Goal: Use online tool/utility: Utilize a website feature to perform a specific function

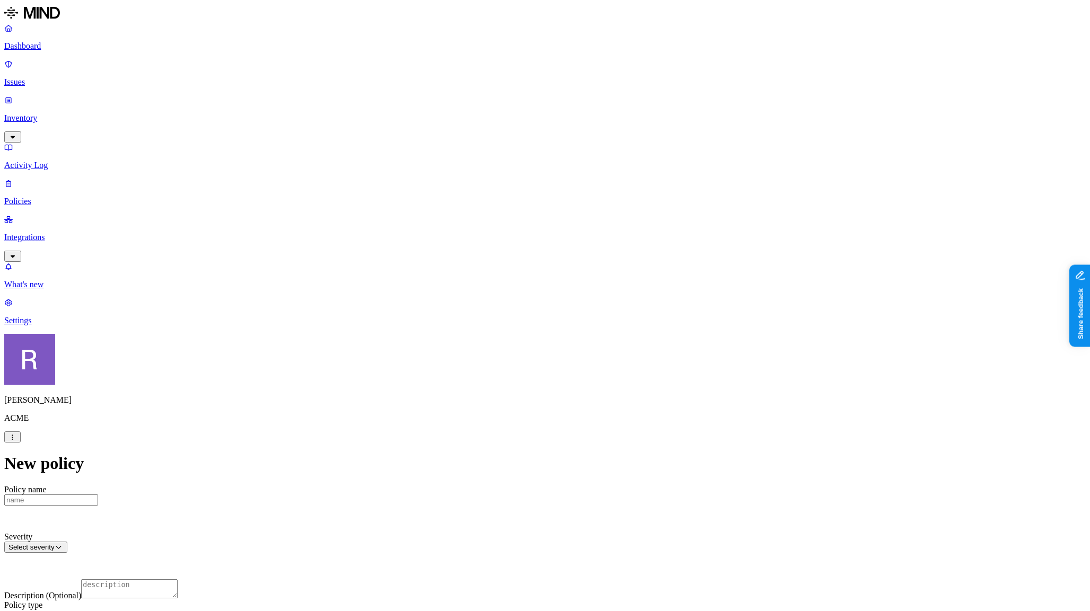
click at [39, 233] on p "Integrations" at bounding box center [545, 238] width 1082 height 10
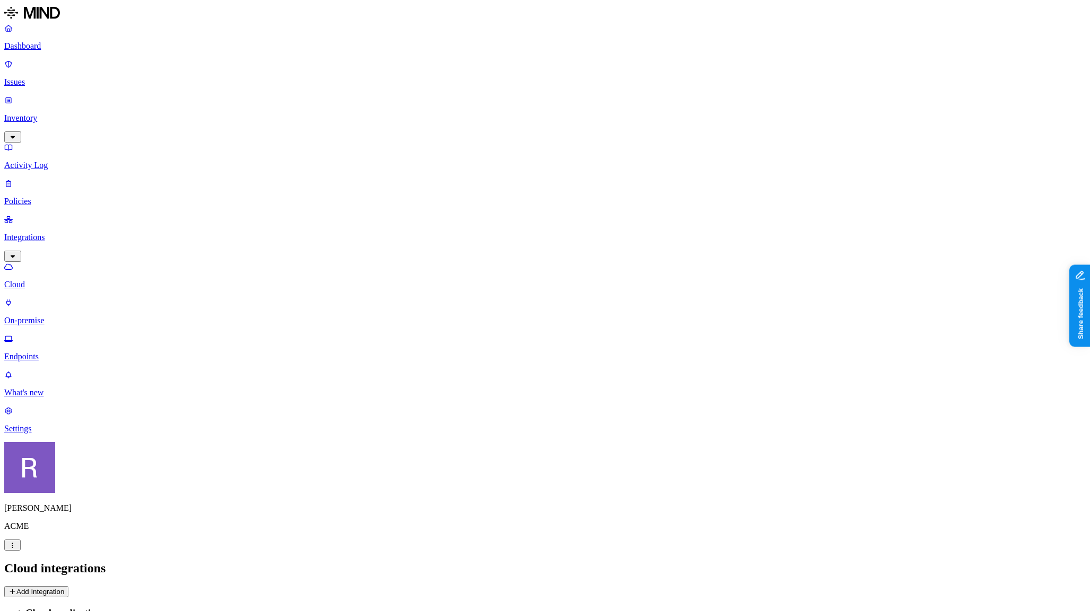
click at [42, 352] on p "Endpoints" at bounding box center [545, 357] width 1082 height 10
click at [35, 586] on button "Deploy" at bounding box center [19, 591] width 31 height 11
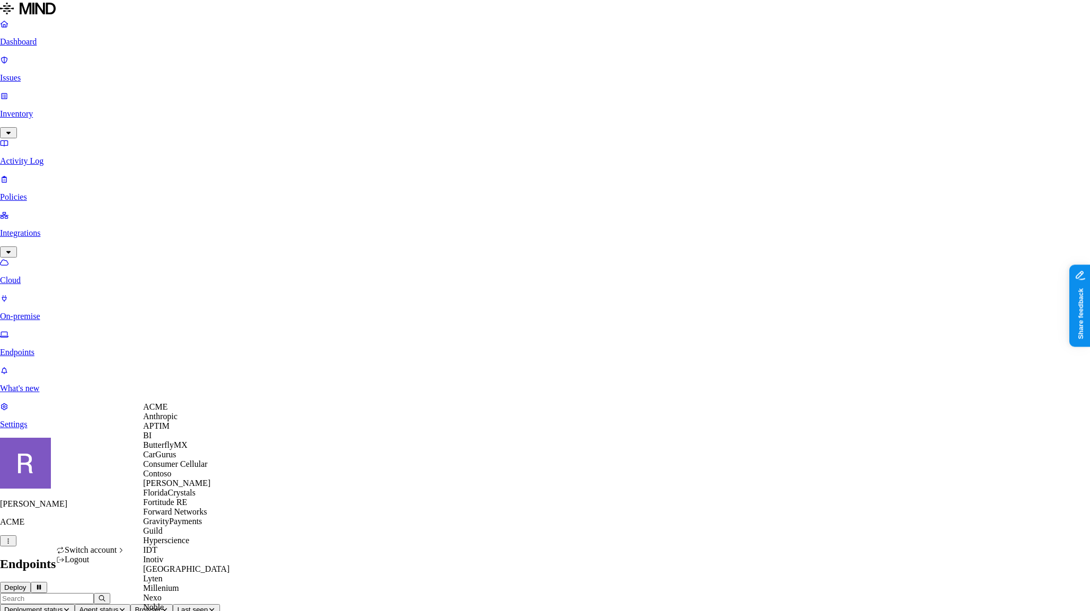
scroll to position [490, 0]
